Goal: Task Accomplishment & Management: Use online tool/utility

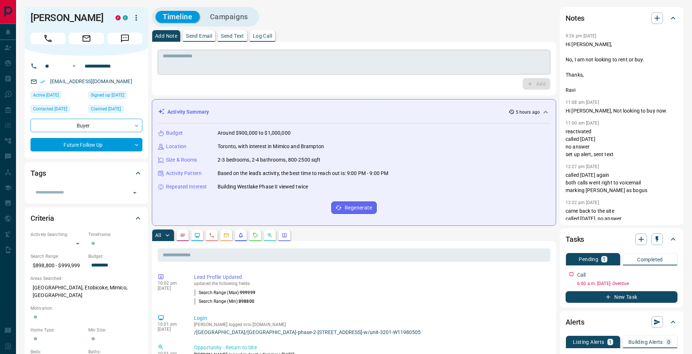
click at [211, 52] on div "* ​" at bounding box center [354, 62] width 392 height 25
click at [267, 34] on p "Log Call" at bounding box center [262, 35] width 19 height 5
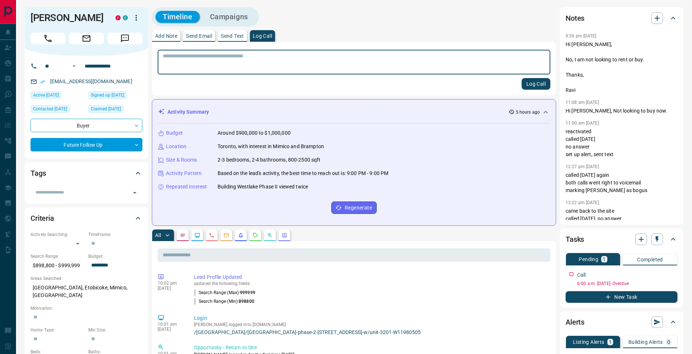
click at [542, 87] on button "Log Call" at bounding box center [535, 84] width 29 height 12
click at [160, 38] on p "Add Note" at bounding box center [166, 35] width 22 height 5
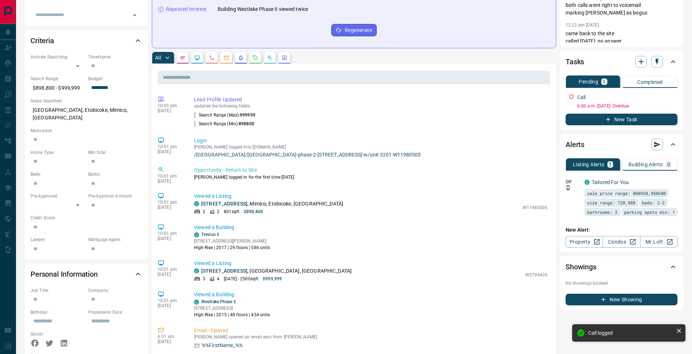
scroll to position [223, 0]
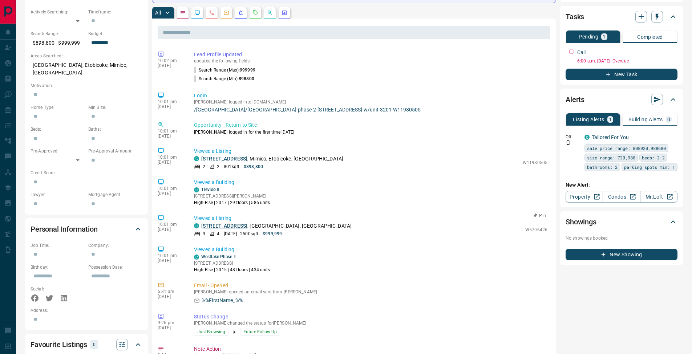
click at [247, 225] on link "[STREET_ADDRESS]" at bounding box center [224, 226] width 46 height 6
click at [236, 157] on link "[STREET_ADDRESS]" at bounding box center [224, 159] width 46 height 6
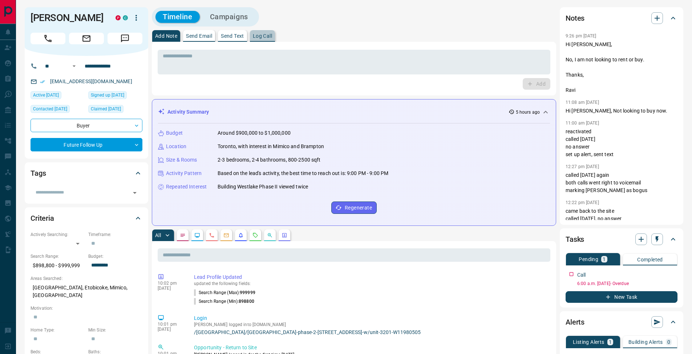
click at [269, 38] on p "Log Call" at bounding box center [262, 35] width 19 height 5
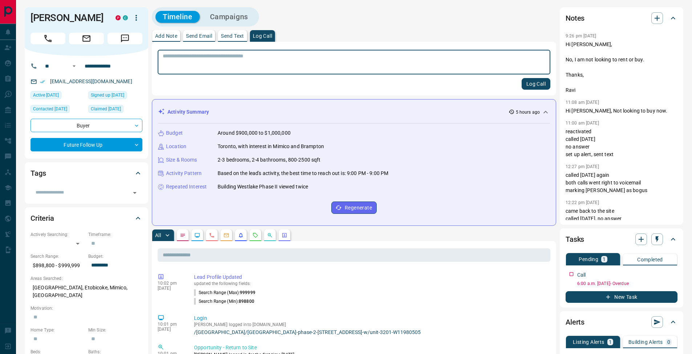
click at [540, 86] on button "Log Call" at bounding box center [535, 84] width 29 height 12
click at [168, 36] on p "Add Note" at bounding box center [166, 35] width 22 height 5
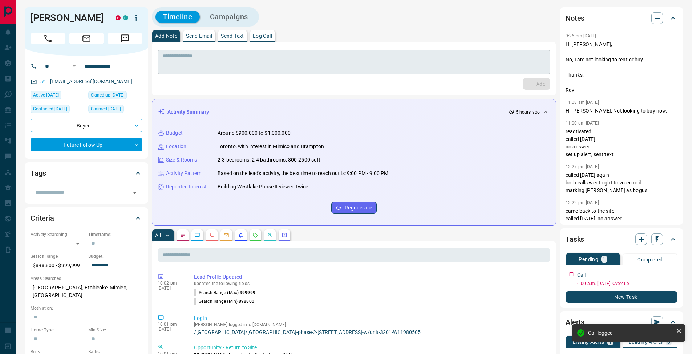
click at [179, 64] on textarea at bounding box center [354, 62] width 382 height 19
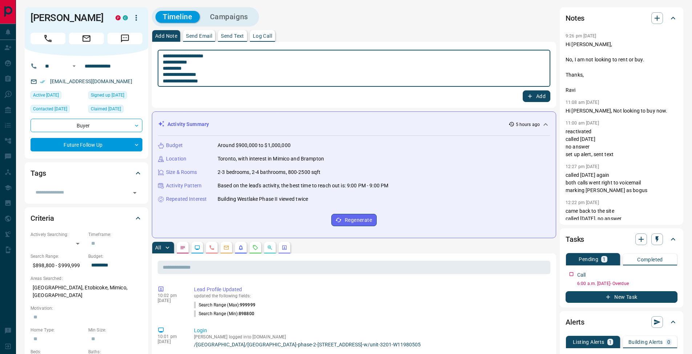
type textarea "**********"
click at [545, 97] on button "Add" at bounding box center [536, 96] width 28 height 12
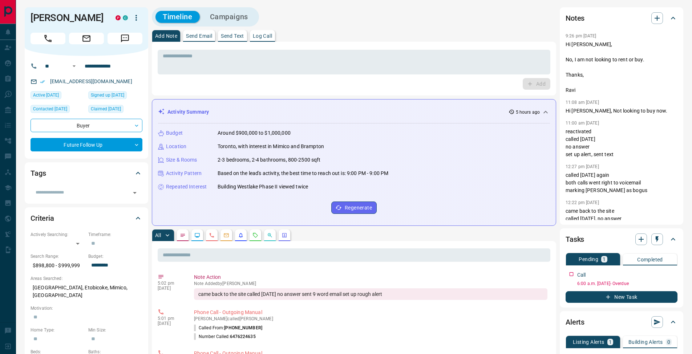
click at [196, 35] on p "Send Email" at bounding box center [199, 35] width 26 height 5
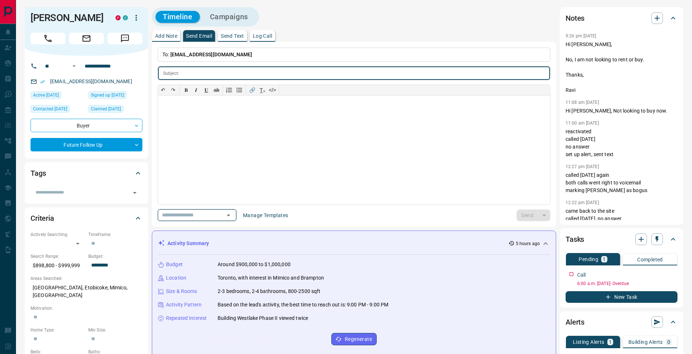
click at [232, 213] on icon "Open" at bounding box center [228, 215] width 9 height 9
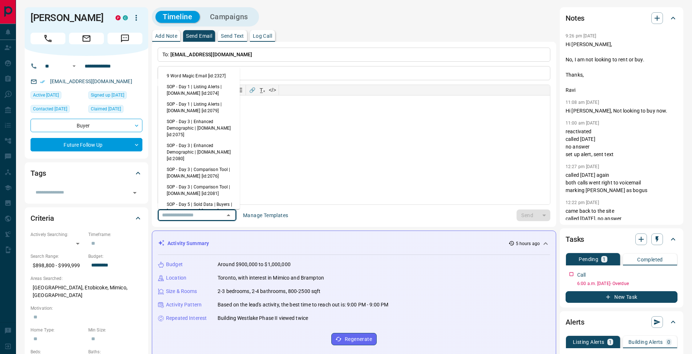
click at [210, 76] on li "9 Word Magic Email [id:2327]" at bounding box center [199, 75] width 82 height 11
type input "****"
type input "**********"
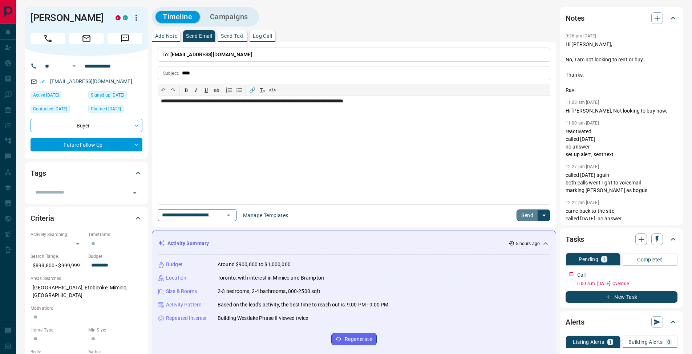
click at [527, 215] on button "Send" at bounding box center [526, 215] width 21 height 12
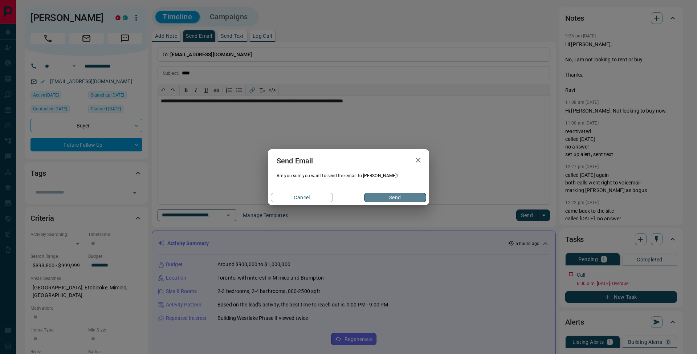
click at [383, 198] on button "Send" at bounding box center [395, 197] width 62 height 9
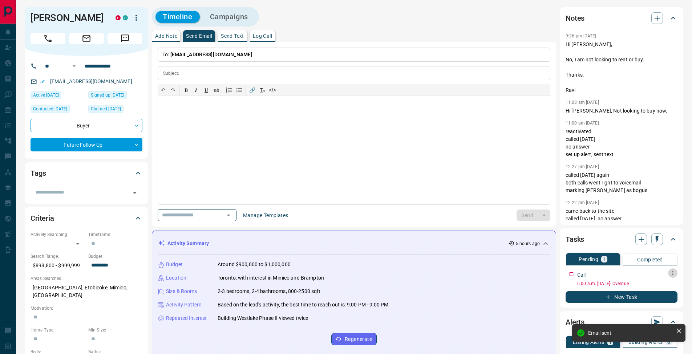
click at [673, 274] on icon "button" at bounding box center [672, 273] width 6 height 6
click at [670, 283] on li "Edit" at bounding box center [661, 286] width 32 height 11
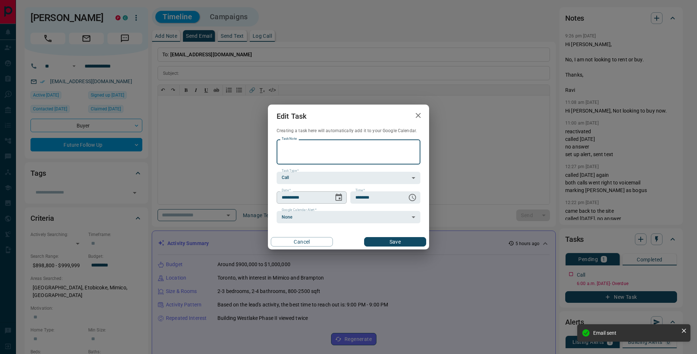
click at [340, 198] on icon "Choose date, selected date is Sep 16, 2025" at bounding box center [338, 197] width 7 height 7
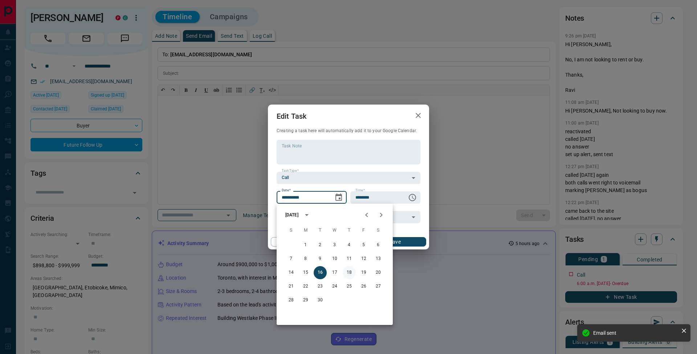
click at [349, 274] on button "18" at bounding box center [349, 272] width 13 height 13
type input "**********"
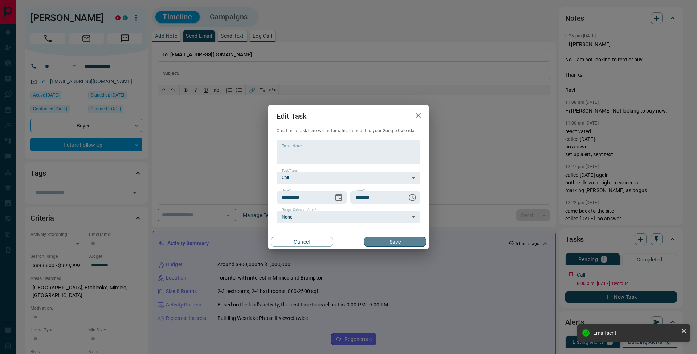
click at [394, 244] on button "Save" at bounding box center [395, 241] width 62 height 9
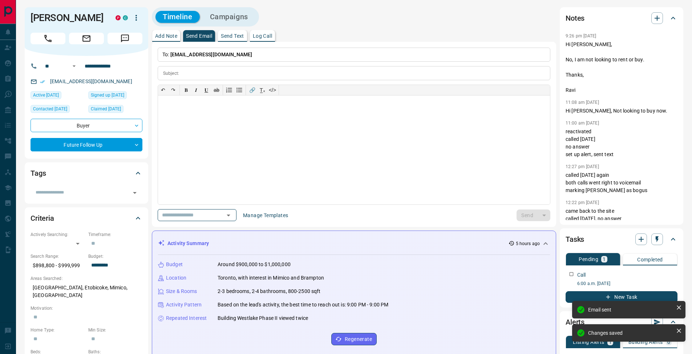
click at [170, 34] on p "Add Note" at bounding box center [166, 35] width 22 height 5
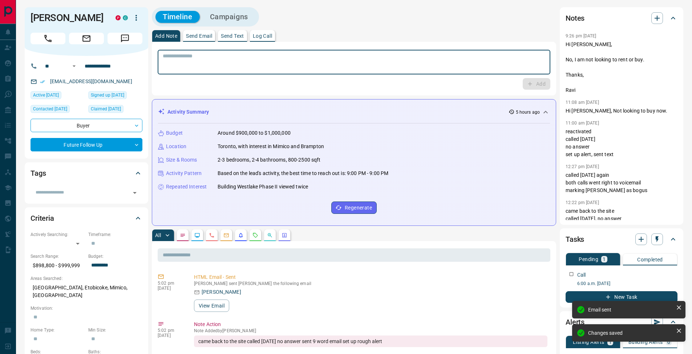
click at [183, 64] on textarea at bounding box center [354, 62] width 382 height 19
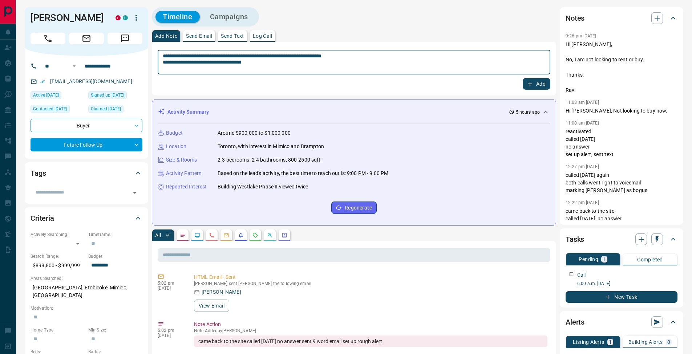
type textarea "**********"
click at [544, 84] on button "Add" at bounding box center [536, 84] width 28 height 12
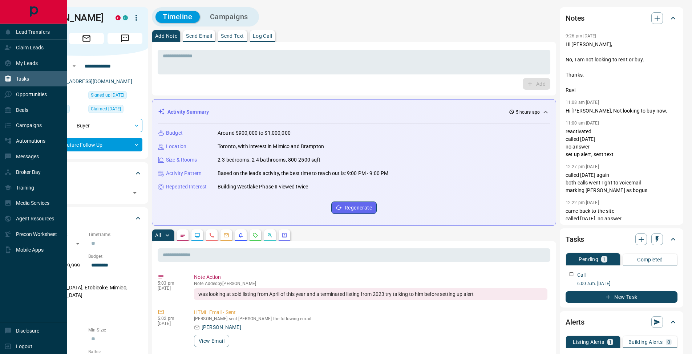
click at [9, 73] on div "Tasks" at bounding box center [16, 79] width 25 height 12
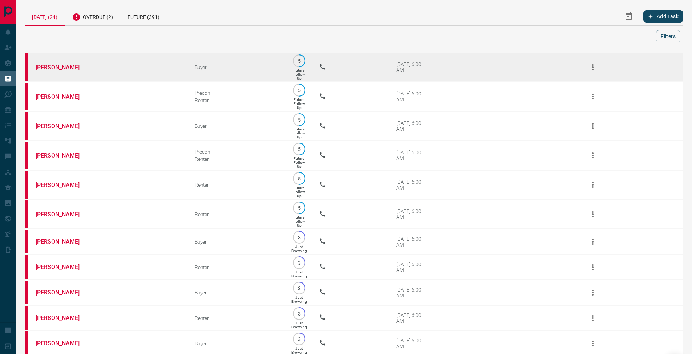
click at [63, 68] on link "[PERSON_NAME]" at bounding box center [63, 67] width 54 height 7
